Goal: Task Accomplishment & Management: Complete application form

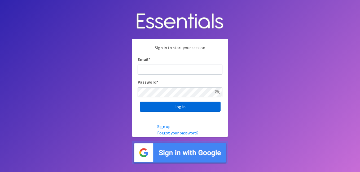
type input "[EMAIL_ADDRESS][DOMAIN_NAME]"
click at [166, 106] on input "Log in" at bounding box center [180, 107] width 81 height 10
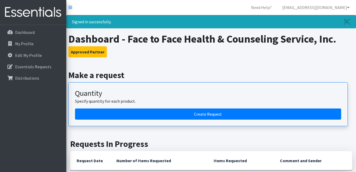
drag, startPoint x: 222, startPoint y: 57, endPoint x: 217, endPoint y: 57, distance: 5.0
click at [221, 57] on h3 "Approved Partner" at bounding box center [210, 51] width 285 height 11
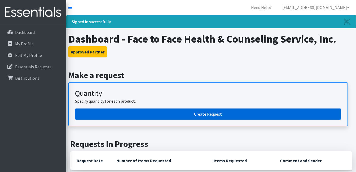
click at [204, 114] on link "Create Request" at bounding box center [208, 114] width 266 height 11
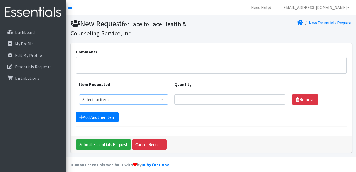
click at [165, 100] on select "Select an item Kids (Newborn) Kids (Preemie) Kids (Size 1) Kids (Size 2) Kids (…" at bounding box center [123, 100] width 89 height 10
select select "11361"
click at [79, 95] on select "Select an item Kids (Newborn) Kids (Preemie) Kids (Size 1) Kids (Size 2) Kids (…" at bounding box center [123, 100] width 89 height 10
click at [193, 103] on input "Quantity" at bounding box center [229, 100] width 111 height 10
type input "400"
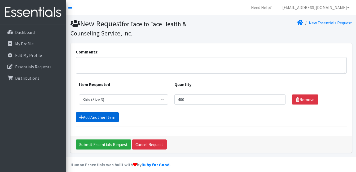
click at [101, 118] on link "Add Another Item" at bounding box center [97, 117] width 43 height 10
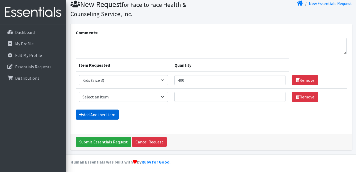
scroll to position [21, 0]
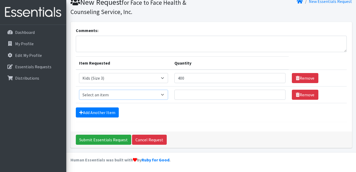
click at [126, 93] on select "Select an item Kids (Newborn) Kids (Preemie) Kids (Size 1) Kids (Size 2) Kids (…" at bounding box center [123, 95] width 89 height 10
select select "11350"
click at [79, 90] on select "Select an item Kids (Newborn) Kids (Preemie) Kids (Size 1) Kids (Size 2) Kids (…" at bounding box center [123, 95] width 89 height 10
click at [208, 91] on input "Quantity" at bounding box center [229, 95] width 111 height 10
type input "200"
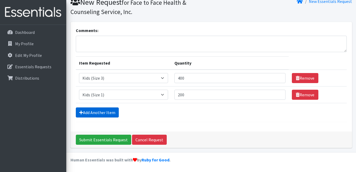
click at [86, 111] on link "Add Another Item" at bounding box center [97, 113] width 43 height 10
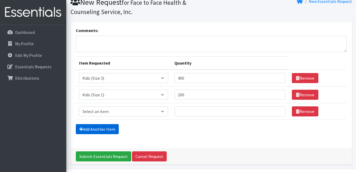
scroll to position [38, 0]
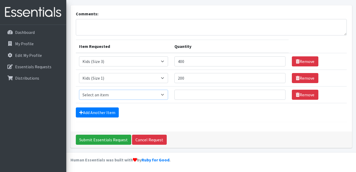
click at [99, 95] on select "Select an item Kids (Newborn) Kids (Preemie) Kids (Size 1) Kids (Size 2) Kids (…" at bounding box center [123, 95] width 89 height 10
select select "11322"
click at [79, 90] on select "Select an item Kids (Newborn) Kids (Preemie) Kids (Size 1) Kids (Size 2) Kids (…" at bounding box center [123, 95] width 89 height 10
click at [188, 95] on input "Quantity" at bounding box center [229, 95] width 111 height 10
type input "1000"
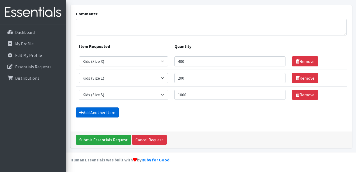
click at [105, 110] on link "Add Another Item" at bounding box center [97, 113] width 43 height 10
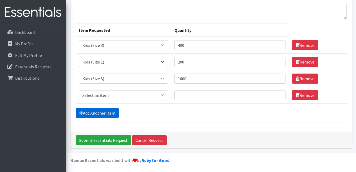
scroll to position [55, 0]
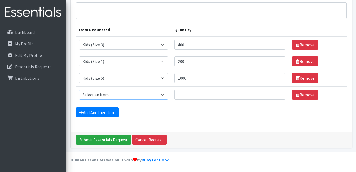
click at [110, 96] on select "Select an item Kids (Newborn) Kids (Preemie) Kids (Size 1) Kids (Size 2) Kids (…" at bounding box center [123, 95] width 89 height 10
select select "11346"
click at [79, 90] on select "Select an item Kids (Newborn) Kids (Preemie) Kids (Size 1) Kids (Size 2) Kids (…" at bounding box center [123, 95] width 89 height 10
click at [199, 100] on td "Quantity" at bounding box center [229, 95] width 117 height 17
click at [197, 96] on input "Quantity" at bounding box center [229, 95] width 111 height 10
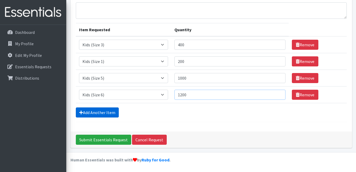
type input "1200"
click at [92, 109] on link "Add Another Item" at bounding box center [97, 113] width 43 height 10
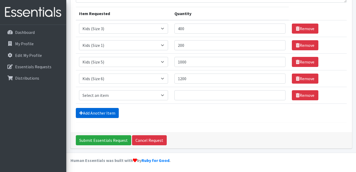
scroll to position [72, 0]
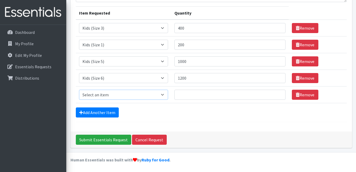
click at [118, 94] on select "Select an item Kids (Newborn) Kids (Preemie) Kids (Size 1) Kids (Size 2) Kids (…" at bounding box center [123, 95] width 89 height 10
select select "14461"
click at [79, 90] on select "Select an item Kids (Newborn) Kids (Preemie) Kids (Size 1) Kids (Size 2) Kids (…" at bounding box center [123, 95] width 89 height 10
click at [184, 99] on input "Quantity" at bounding box center [229, 95] width 111 height 10
type input "600"
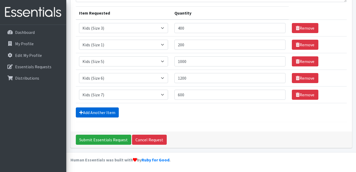
click at [98, 114] on link "Add Another Item" at bounding box center [97, 113] width 43 height 10
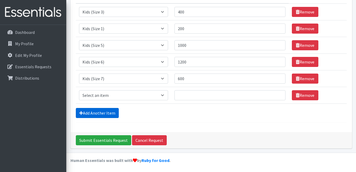
scroll to position [88, 0]
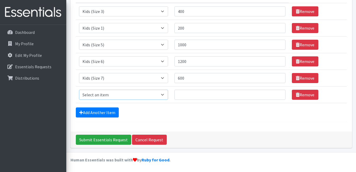
click at [155, 94] on select "Select an item Kids (Newborn) Kids (Preemie) Kids (Size 1) Kids (Size 2) Kids (…" at bounding box center [123, 95] width 89 height 10
select select "11344"
click at [79, 90] on select "Select an item Kids (Newborn) Kids (Preemie) Kids (Size 1) Kids (Size 2) Kids (…" at bounding box center [123, 95] width 89 height 10
click at [217, 97] on input "Quantity" at bounding box center [229, 95] width 111 height 10
type input "1200"
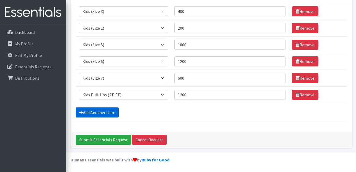
click at [100, 114] on link "Add Another Item" at bounding box center [97, 113] width 43 height 10
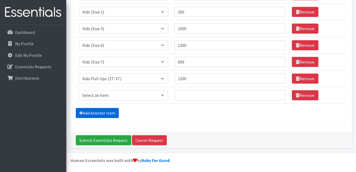
scroll to position [105, 0]
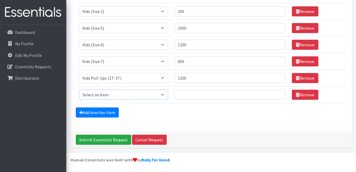
click at [131, 92] on select "Select an item Kids (Newborn) Kids (Preemie) Kids (Size 1) Kids (Size 2) Kids (…" at bounding box center [123, 95] width 89 height 10
select select "11343"
click at [79, 90] on select "Select an item Kids (Newborn) Kids (Preemie) Kids (Size 1) Kids (Size 2) Kids (…" at bounding box center [123, 95] width 89 height 10
click at [186, 92] on input "Quantity" at bounding box center [229, 95] width 111 height 10
type input "11440"
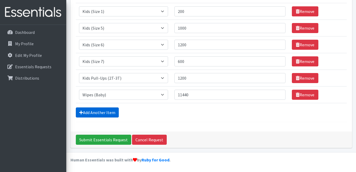
click at [100, 114] on link "Add Another Item" at bounding box center [97, 113] width 43 height 10
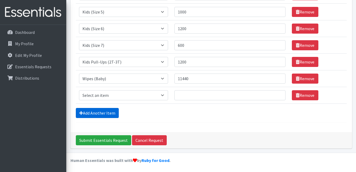
scroll to position [122, 0]
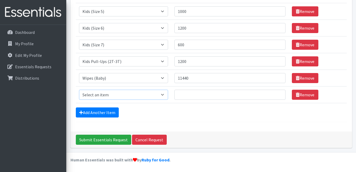
click at [155, 91] on select "Select an item Kids (Newborn) Kids (Preemie) Kids (Size 1) Kids (Size 2) Kids (…" at bounding box center [123, 95] width 89 height 10
select select "11347"
click at [79, 90] on select "Select an item Kids (Newborn) Kids (Preemie) Kids (Size 1) Kids (Size 2) Kids (…" at bounding box center [123, 95] width 89 height 10
click at [200, 100] on input "Quantity" at bounding box center [229, 95] width 111 height 10
type input "1200"
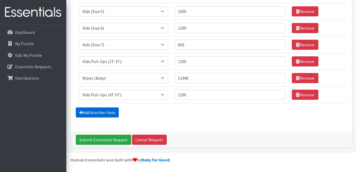
click at [90, 115] on link "Add Another Item" at bounding box center [97, 113] width 43 height 10
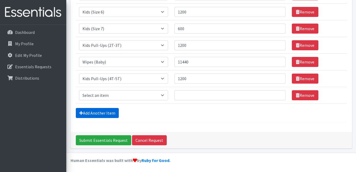
scroll to position [138, 0]
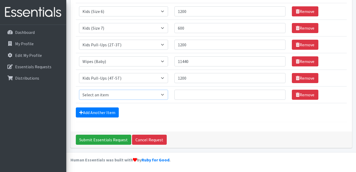
click at [112, 97] on select "Select an item Kids (Newborn) Kids (Preemie) Kids (Size 1) Kids (Size 2) Kids (…" at bounding box center [123, 95] width 89 height 10
select select "11335"
click at [79, 90] on select "Select an item Kids (Newborn) Kids (Preemie) Kids (Size 1) Kids (Size 2) Kids (…" at bounding box center [123, 95] width 89 height 10
click at [190, 96] on input "Quantity" at bounding box center [229, 95] width 111 height 10
type input "200"
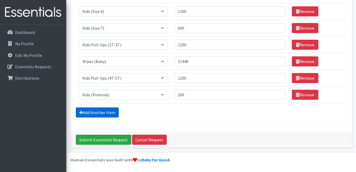
click at [106, 113] on link "Add Another Item" at bounding box center [97, 113] width 43 height 10
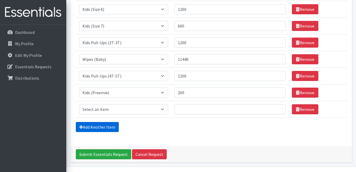
scroll to position [155, 0]
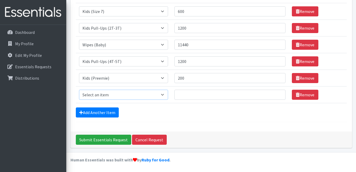
click at [158, 96] on select "Select an item Kids (Newborn) Kids (Preemie) Kids (Size 1) Kids (Size 2) Kids (…" at bounding box center [123, 95] width 89 height 10
select select "11351"
click at [79, 90] on select "Select an item Kids (Newborn) Kids (Preemie) Kids (Size 1) Kids (Size 2) Kids (…" at bounding box center [123, 95] width 89 height 10
click at [193, 94] on input "Quantity" at bounding box center [229, 95] width 111 height 10
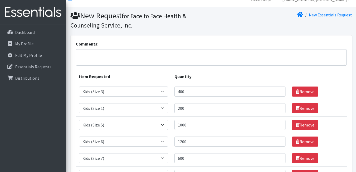
scroll to position [0, 0]
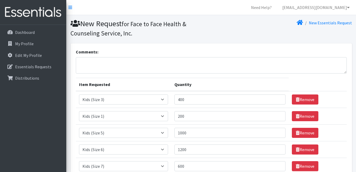
type input "200"
click at [103, 61] on textarea "Comments:" at bounding box center [211, 65] width 271 height 16
type textarea "L"
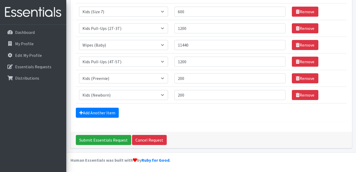
scroll to position [155, 0]
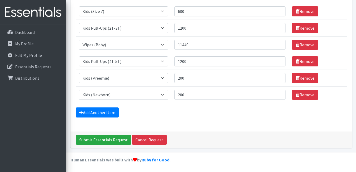
type textarea "Face to Face Location 1: SAFEZONE"
click at [98, 141] on input "Submit Essentials Request" at bounding box center [103, 140] width 55 height 10
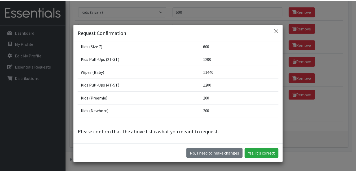
scroll to position [71, 0]
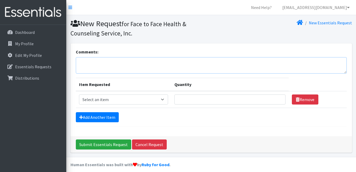
click at [111, 69] on textarea "Comments:" at bounding box center [211, 65] width 271 height 16
type textarea "Face to Face Location 2: CLINIC"
click at [135, 100] on select "Select an item Kids (Newborn) Kids (Preemie) Kids (Size 1) Kids (Size 2) Kids (…" at bounding box center [123, 100] width 89 height 10
select select "11348"
click at [79, 95] on select "Select an item Kids (Newborn) Kids (Preemie) Kids (Size 1) Kids (Size 2) Kids (…" at bounding box center [123, 100] width 89 height 10
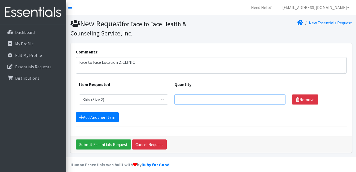
click at [211, 100] on input "Quantity" at bounding box center [229, 100] width 111 height 10
type input "600"
click at [97, 119] on link "Add Another Item" at bounding box center [97, 117] width 43 height 10
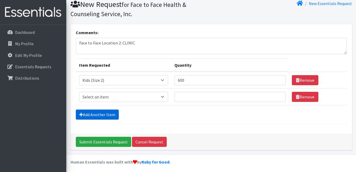
scroll to position [21, 0]
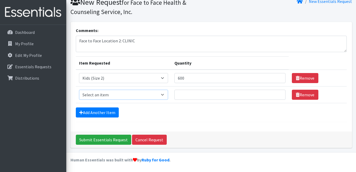
click at [101, 92] on select "Select an item Kids (Newborn) Kids (Preemie) Kids (Size 1) Kids (Size 2) Kids (…" at bounding box center [123, 95] width 89 height 10
select select "11347"
click at [79, 90] on select "Select an item Kids (Newborn) Kids (Preemie) Kids (Size 1) Kids (Size 2) Kids (…" at bounding box center [123, 95] width 89 height 10
click at [184, 93] on input "Quantity" at bounding box center [229, 95] width 111 height 10
type input "208"
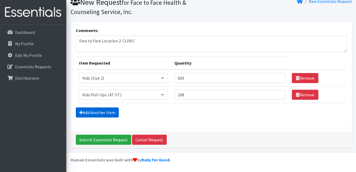
click at [105, 110] on link "Add Another Item" at bounding box center [97, 113] width 43 height 10
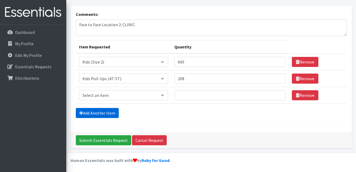
scroll to position [38, 0]
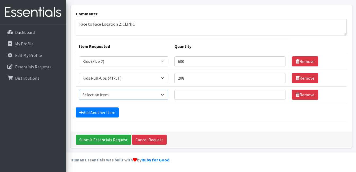
click at [118, 95] on select "Select an item Kids (Newborn) Kids (Preemie) Kids (Size 1) Kids (Size 2) Kids (…" at bounding box center [123, 95] width 89 height 10
select select "11343"
click at [79, 90] on select "Select an item Kids (Newborn) Kids (Preemie) Kids (Size 1) Kids (Size 2) Kids (…" at bounding box center [123, 95] width 89 height 10
click at [222, 92] on input "Quantity" at bounding box center [229, 95] width 111 height 10
type input "4000"
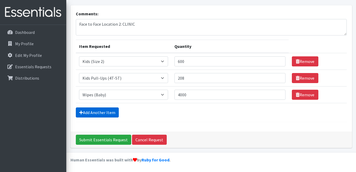
click at [88, 111] on link "Add Another Item" at bounding box center [97, 113] width 43 height 10
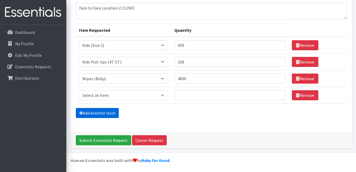
scroll to position [55, 0]
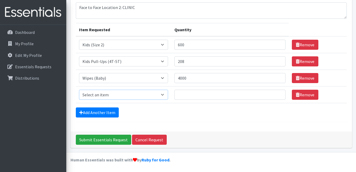
click at [124, 95] on select "Select an item Kids (Newborn) Kids (Preemie) Kids (Size 1) Kids (Size 2) Kids (…" at bounding box center [123, 95] width 89 height 10
select select "11346"
click at [79, 90] on select "Select an item Kids (Newborn) Kids (Preemie) Kids (Size 1) Kids (Size 2) Kids (…" at bounding box center [123, 95] width 89 height 10
click at [179, 98] on input "Quantity" at bounding box center [229, 95] width 111 height 10
type input "1200"
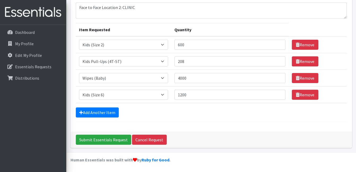
click at [229, 123] on div "Comments: Face to Face Location 2: CLINIC Item Requested Quantity Item Requeste…" at bounding box center [210, 60] width 281 height 143
click at [101, 140] on input "Submit Essentials Request" at bounding box center [103, 140] width 55 height 10
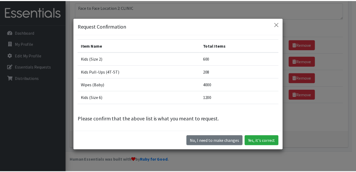
scroll to position [15, 0]
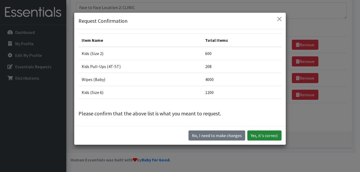
click at [257, 133] on button "Yes, it's correct" at bounding box center [264, 136] width 34 height 10
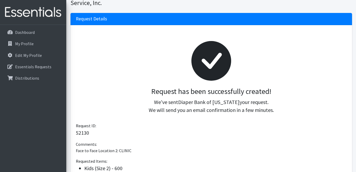
scroll to position [53, 0]
